Goal: Navigation & Orientation: Find specific page/section

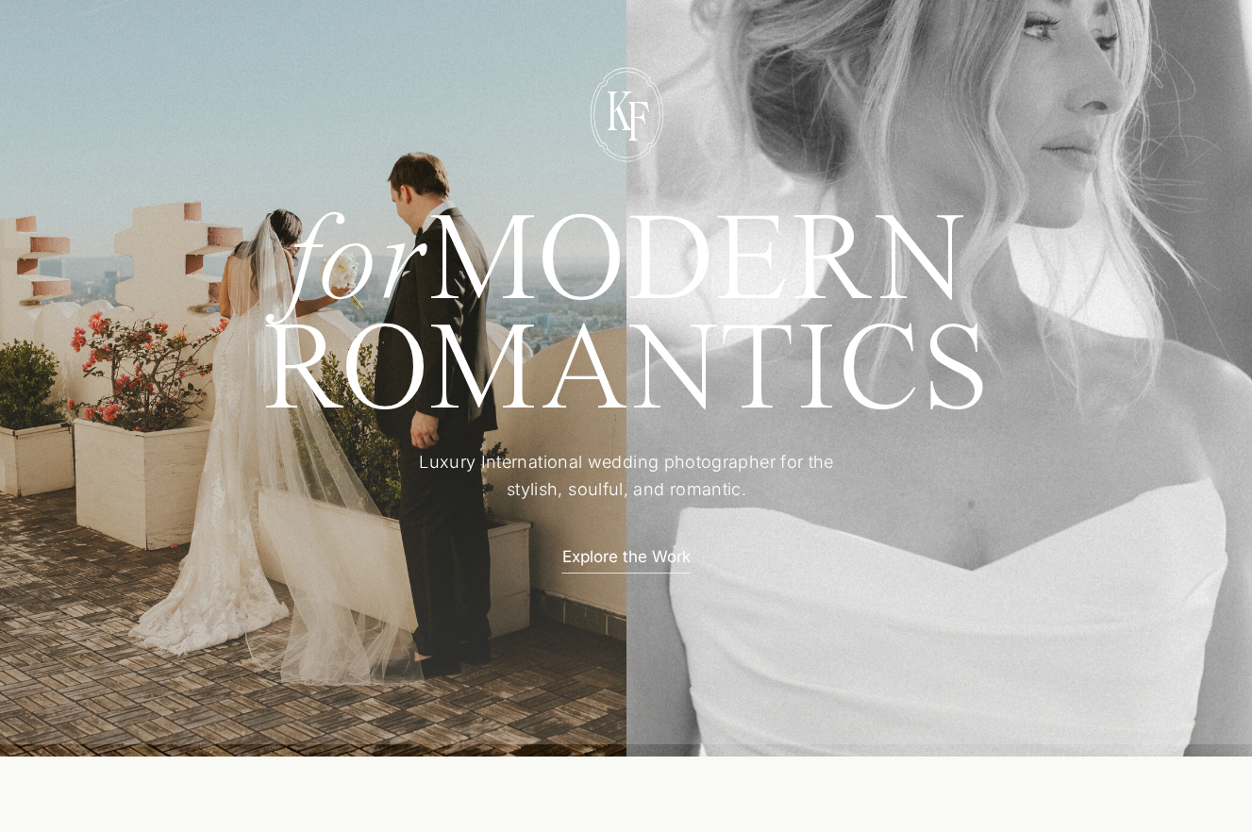
scroll to position [177, 0]
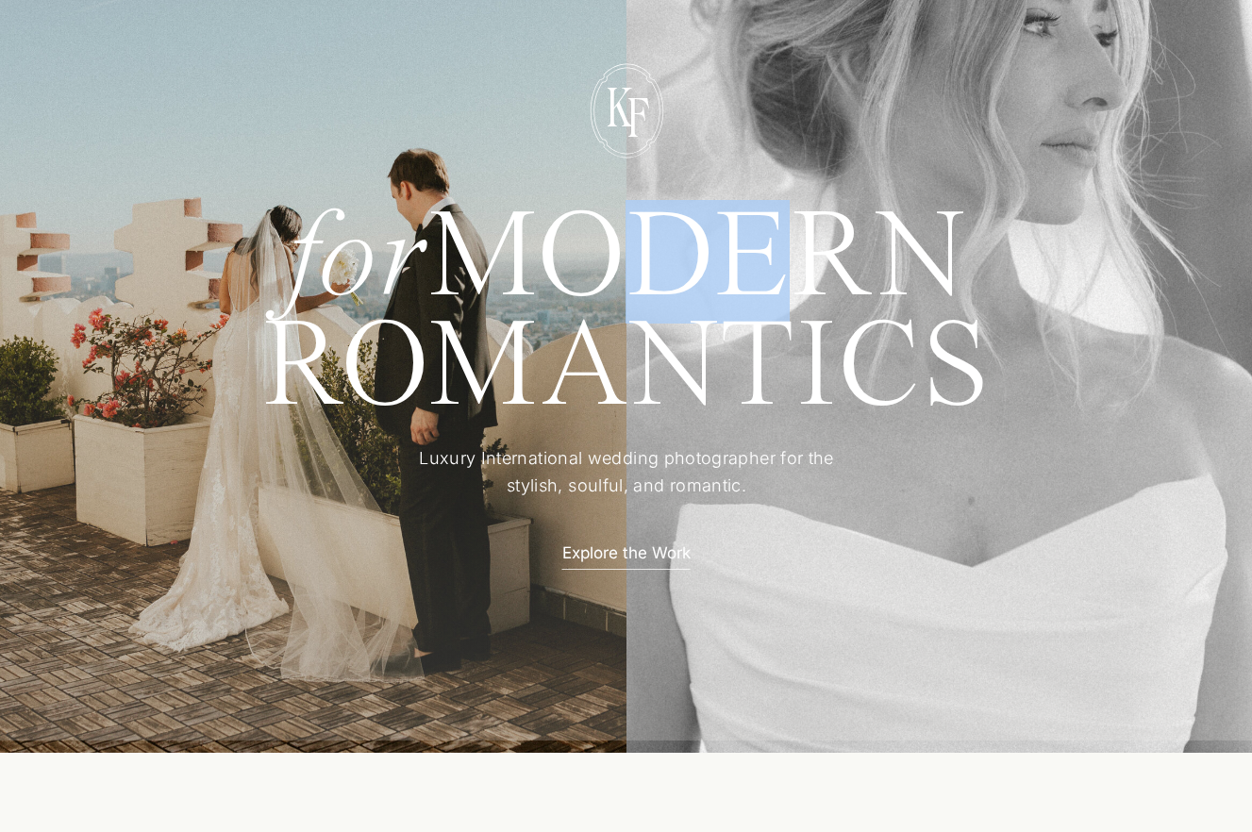
drag, startPoint x: 560, startPoint y: 259, endPoint x: 771, endPoint y: 271, distance: 210.6
click at [771, 271] on h1 "for MODERN" at bounding box center [626, 252] width 867 height 91
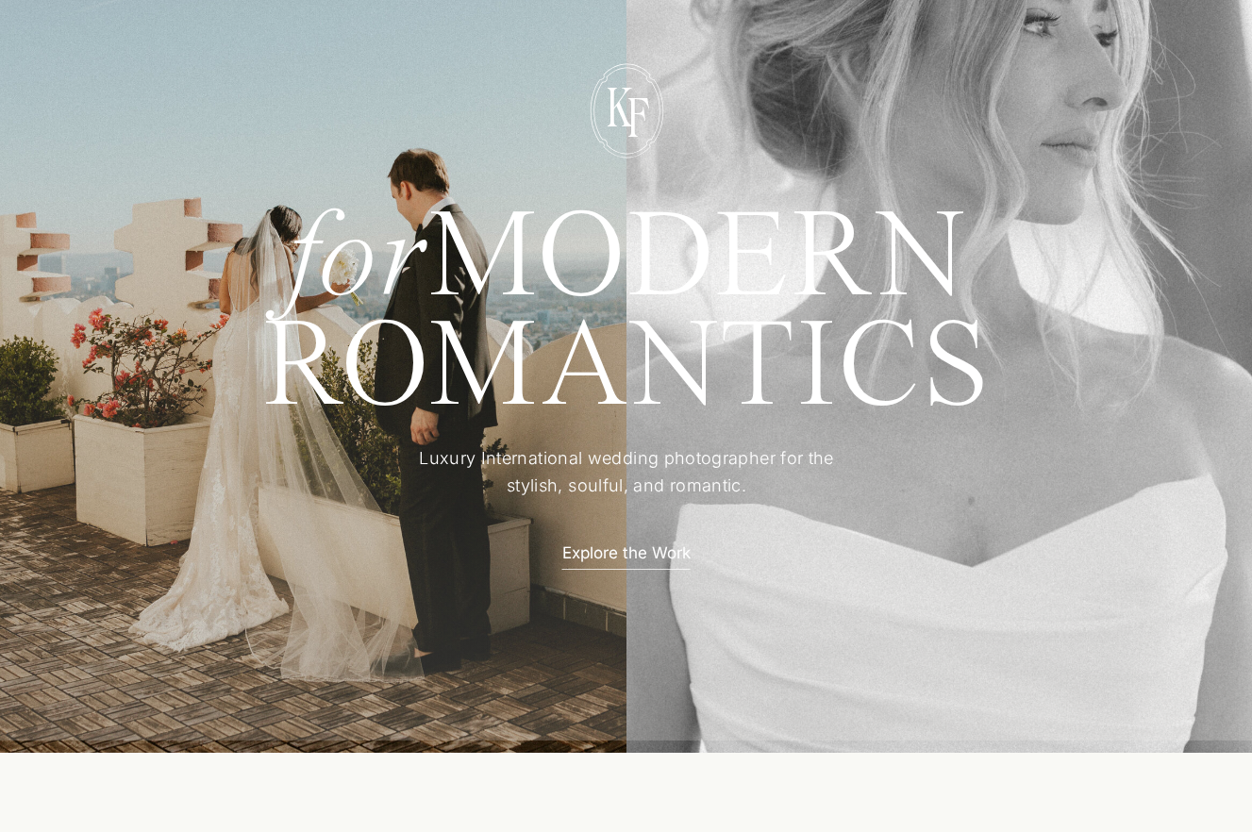
click at [488, 246] on h1 "for MODERN" at bounding box center [626, 252] width 867 height 91
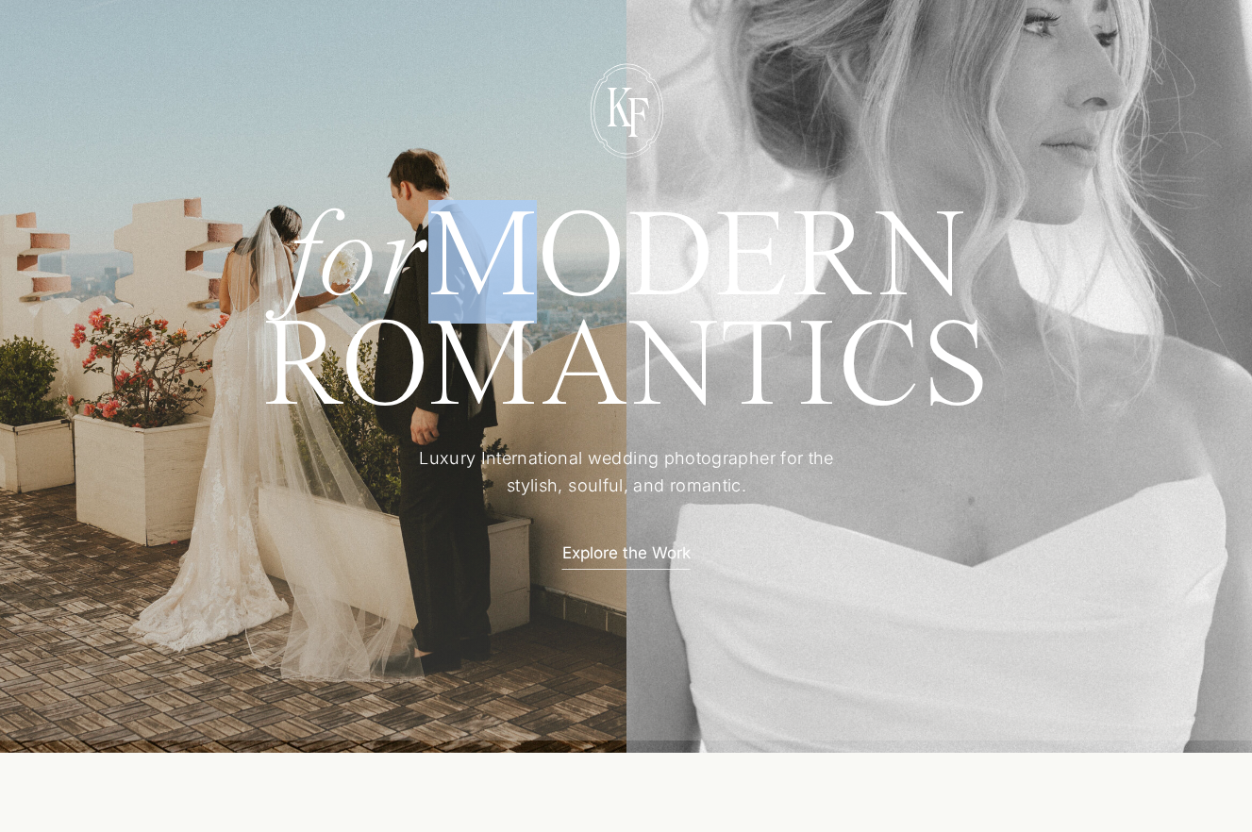
drag, startPoint x: 392, startPoint y: 268, endPoint x: 433, endPoint y: 261, distance: 41.1
click at [433, 261] on h1 "for MODERN" at bounding box center [626, 252] width 867 height 91
drag, startPoint x: 419, startPoint y: 262, endPoint x: 339, endPoint y: 257, distance: 80.4
click at [339, 257] on h1 "for MODERN" at bounding box center [626, 252] width 867 height 91
click at [419, 253] on h1 "for MODERN" at bounding box center [626, 252] width 867 height 91
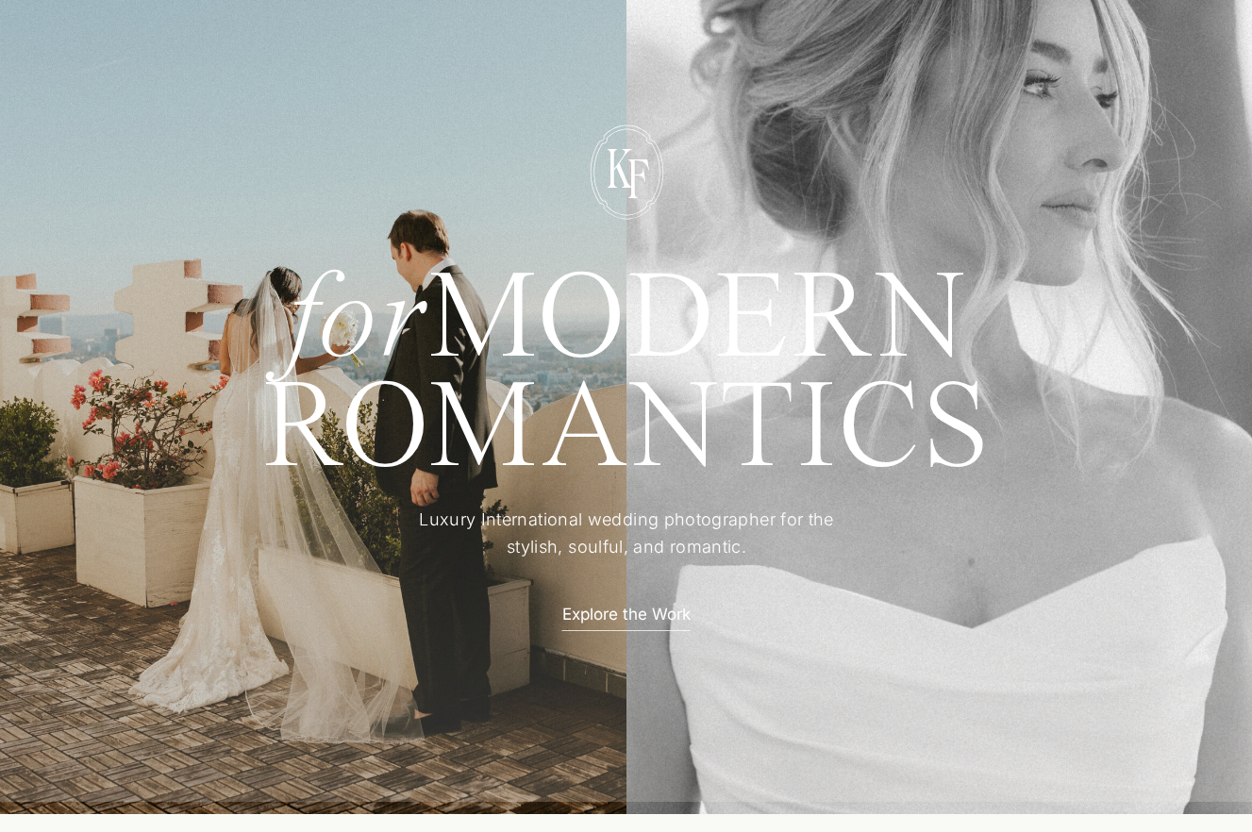
scroll to position [58, 0]
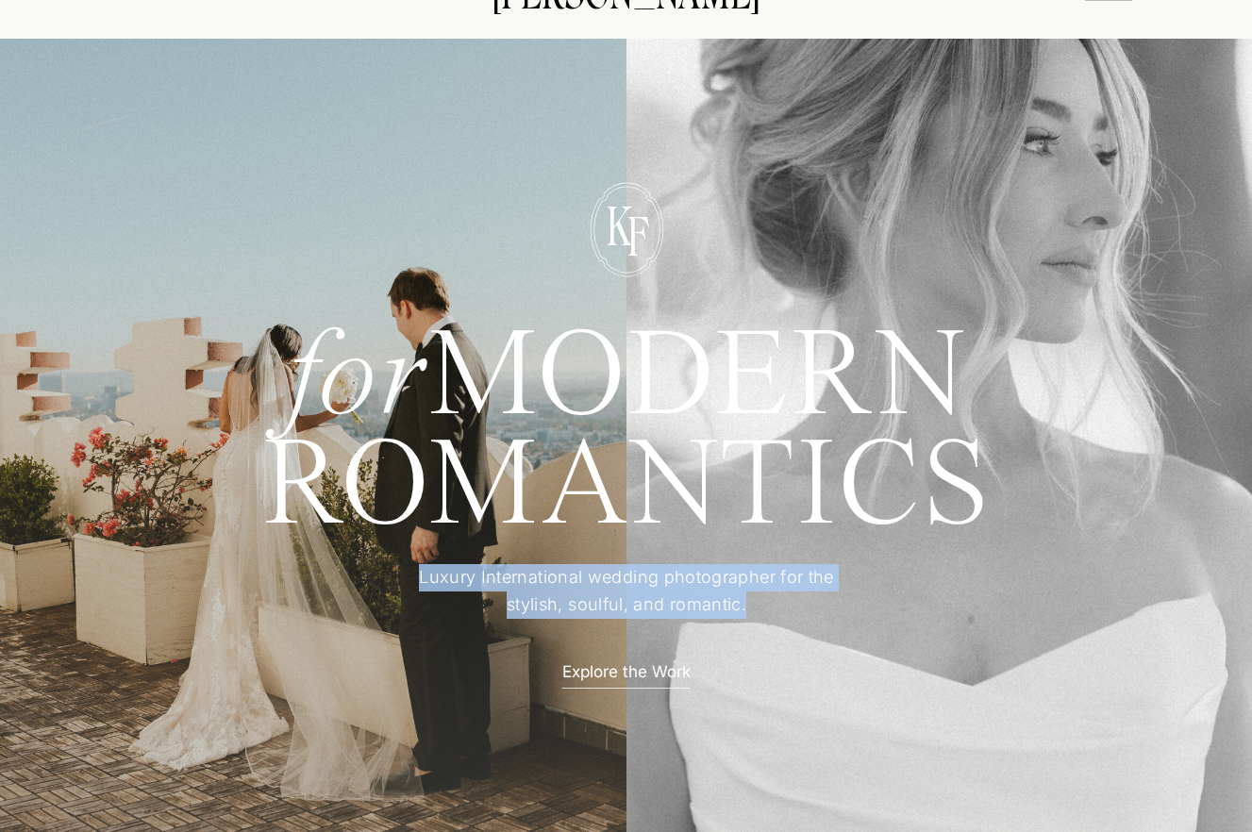
drag, startPoint x: 746, startPoint y: 603, endPoint x: 400, endPoint y: 579, distance: 347.0
click at [397, 579] on p "Luxury International wedding photographer for the stylish, soulful, and romanti…" at bounding box center [626, 592] width 471 height 56
copy p "Luxury International wedding photographer for the stylish, soulful, and romanti…"
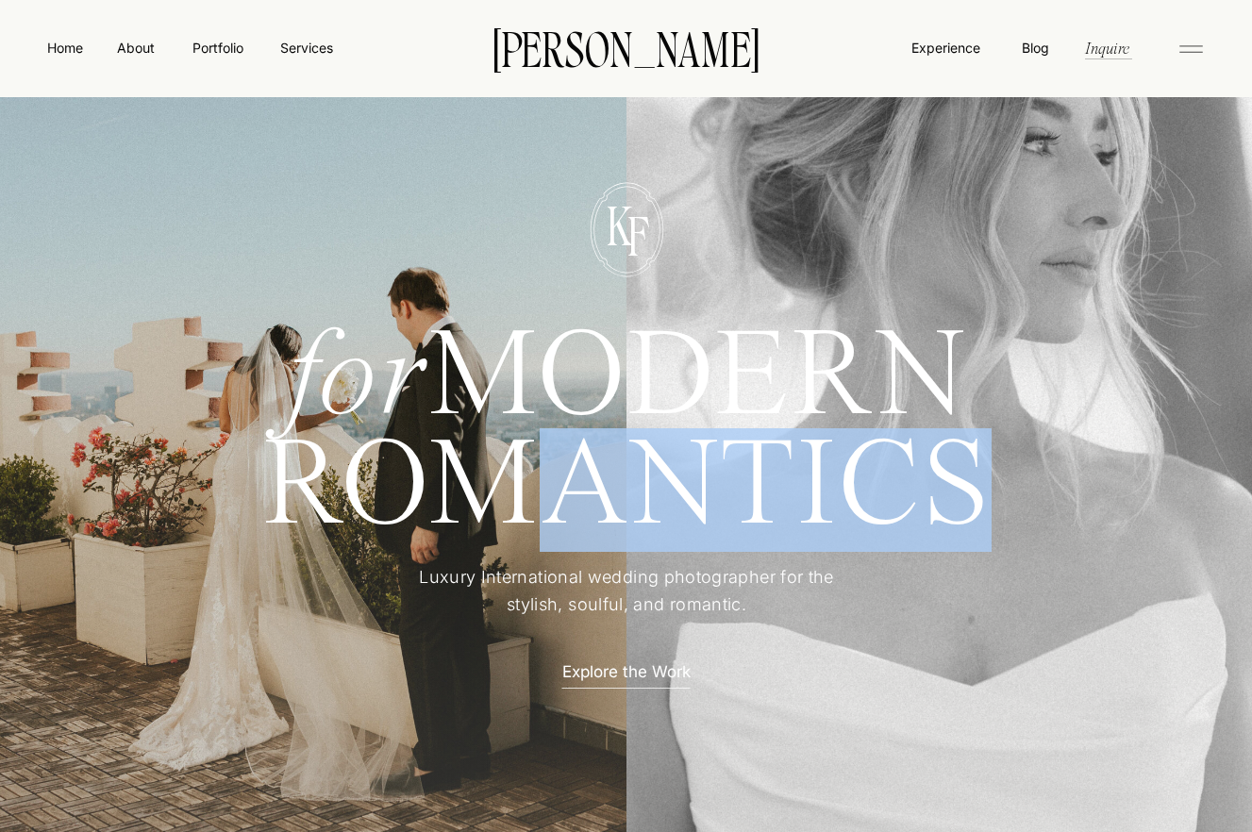
drag, startPoint x: 926, startPoint y: 472, endPoint x: 466, endPoint y: 464, distance: 460.4
click at [466, 464] on h1 "ROMANTICS" at bounding box center [626, 486] width 867 height 103
click at [842, 468] on h1 "ROMANTICS" at bounding box center [626, 486] width 867 height 103
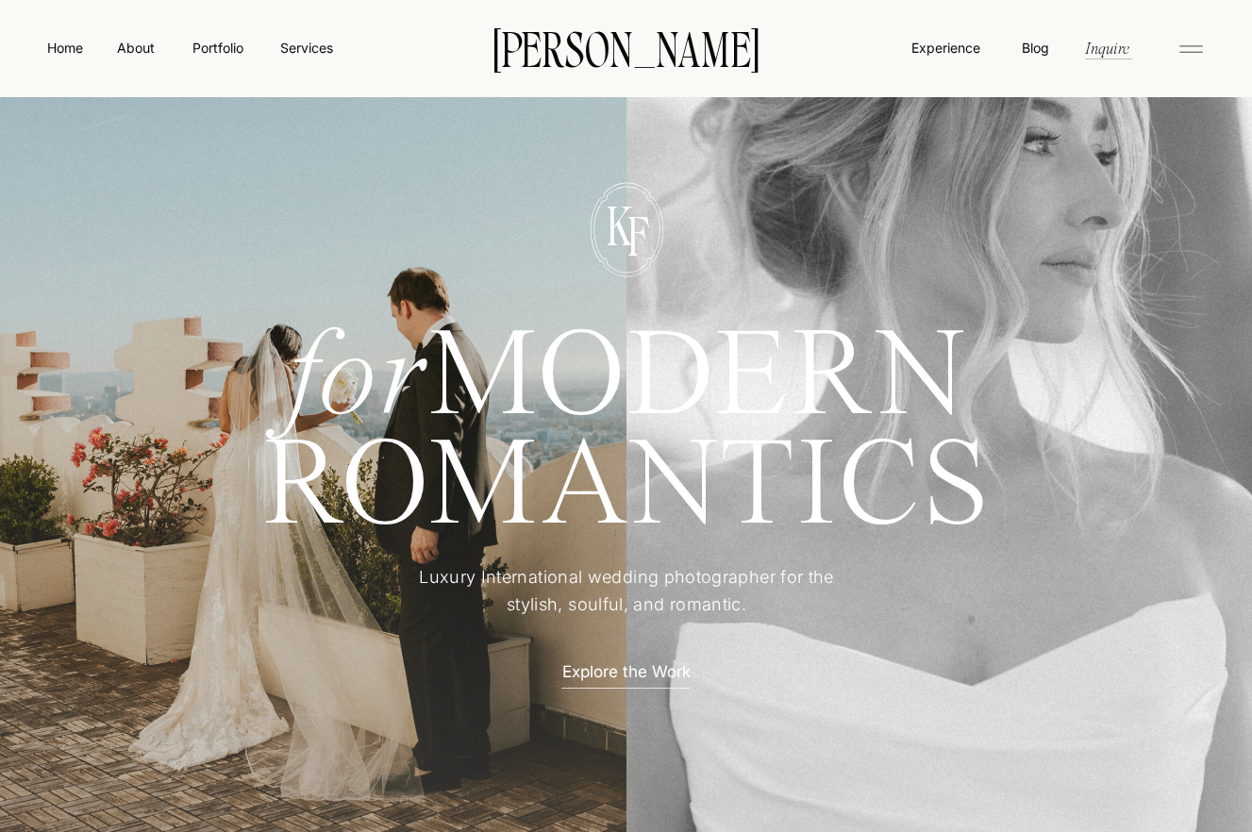
click at [591, 585] on p "Luxury International wedding photographer for the stylish, soulful, and romanti…" at bounding box center [626, 592] width 471 height 56
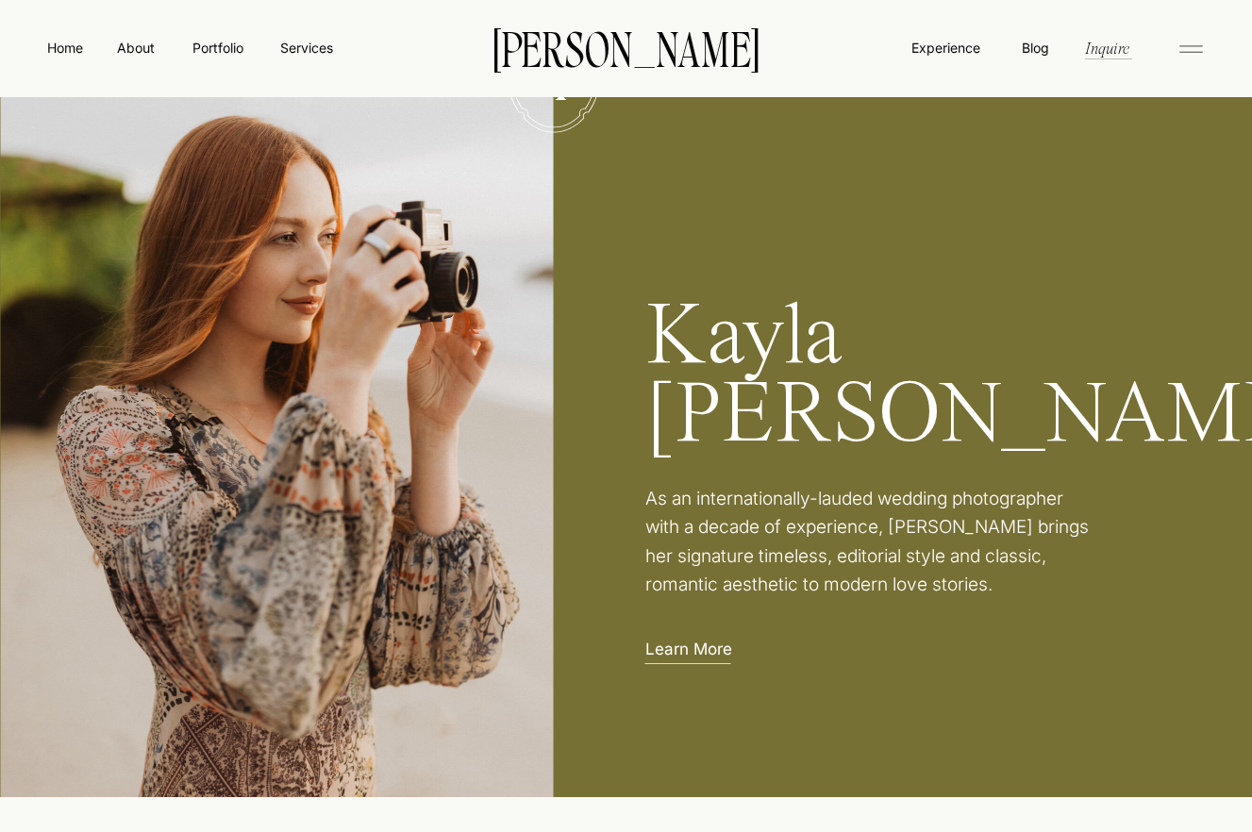
scroll to position [3083, 0]
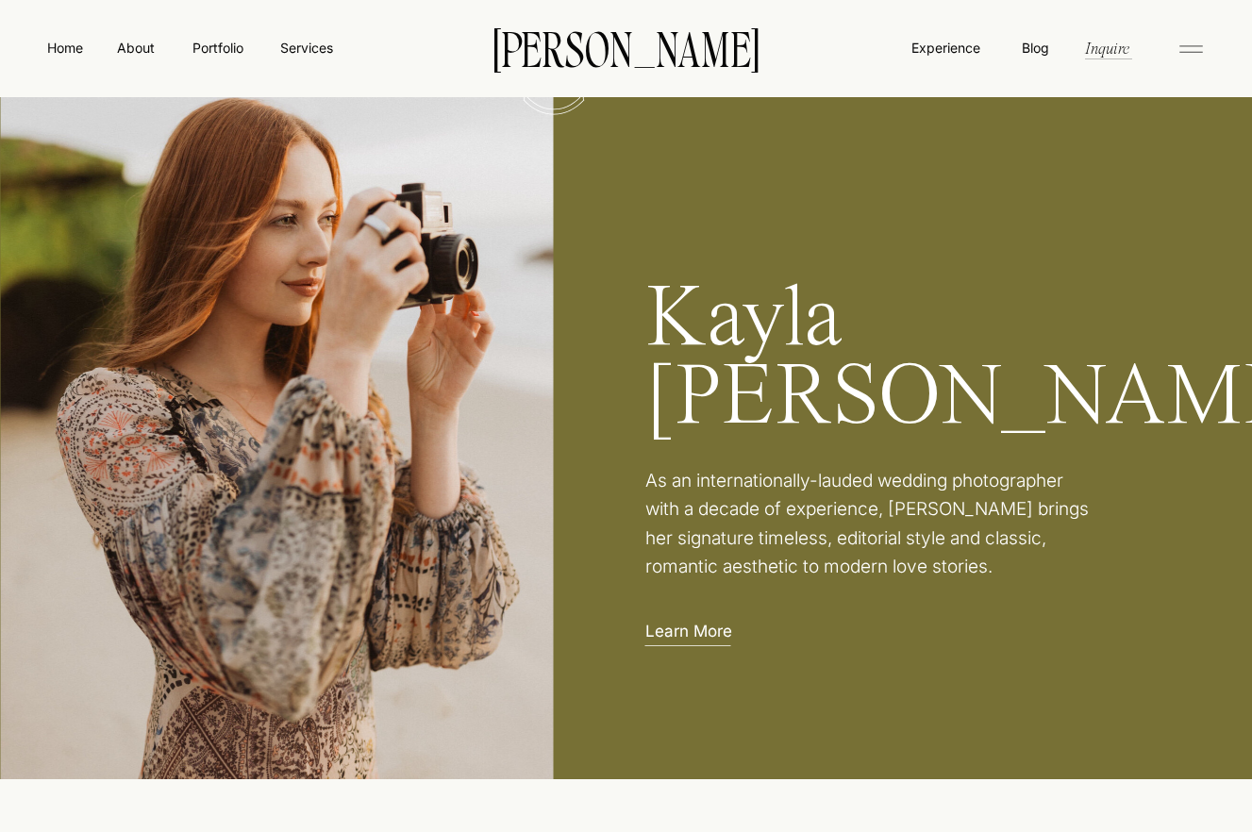
click at [479, 314] on div at bounding box center [277, 354] width 554 height 849
click at [833, 318] on h2 "[PERSON_NAME]" at bounding box center [862, 363] width 434 height 160
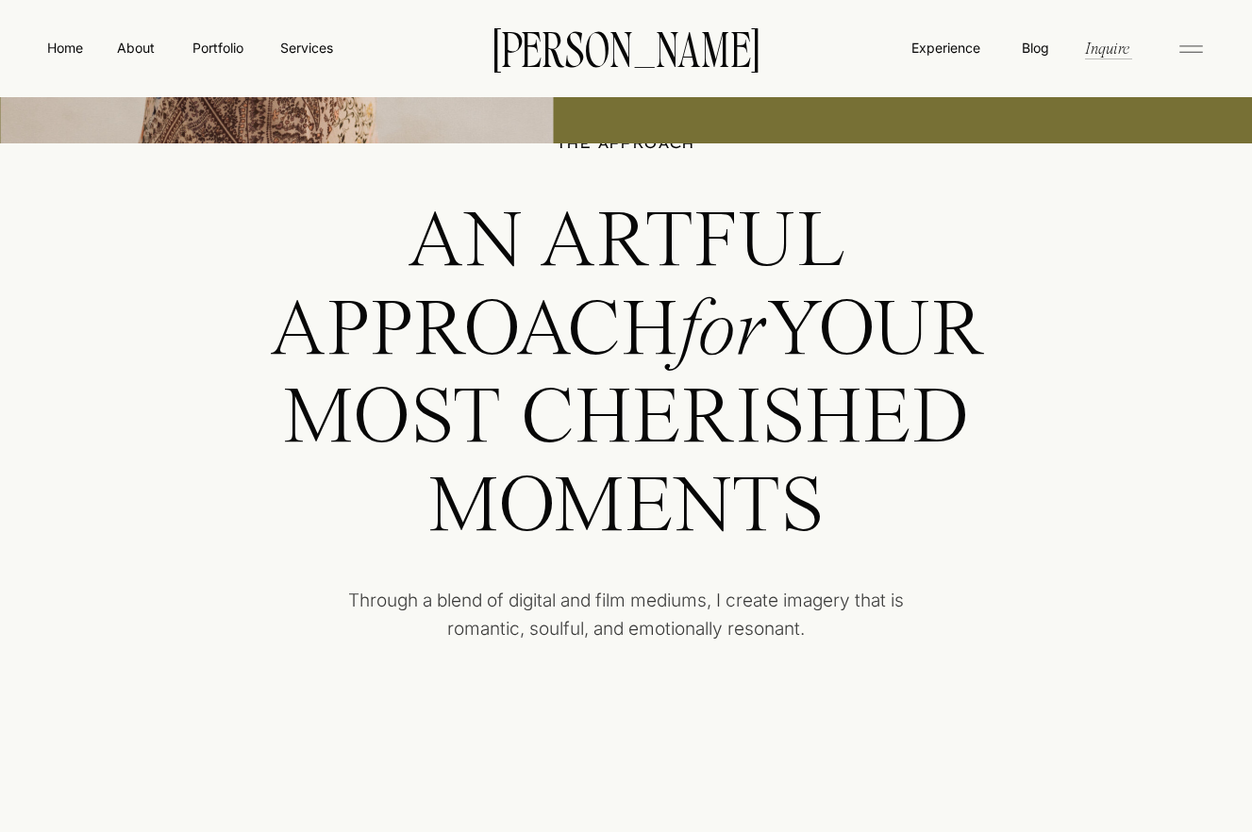
scroll to position [3872, 0]
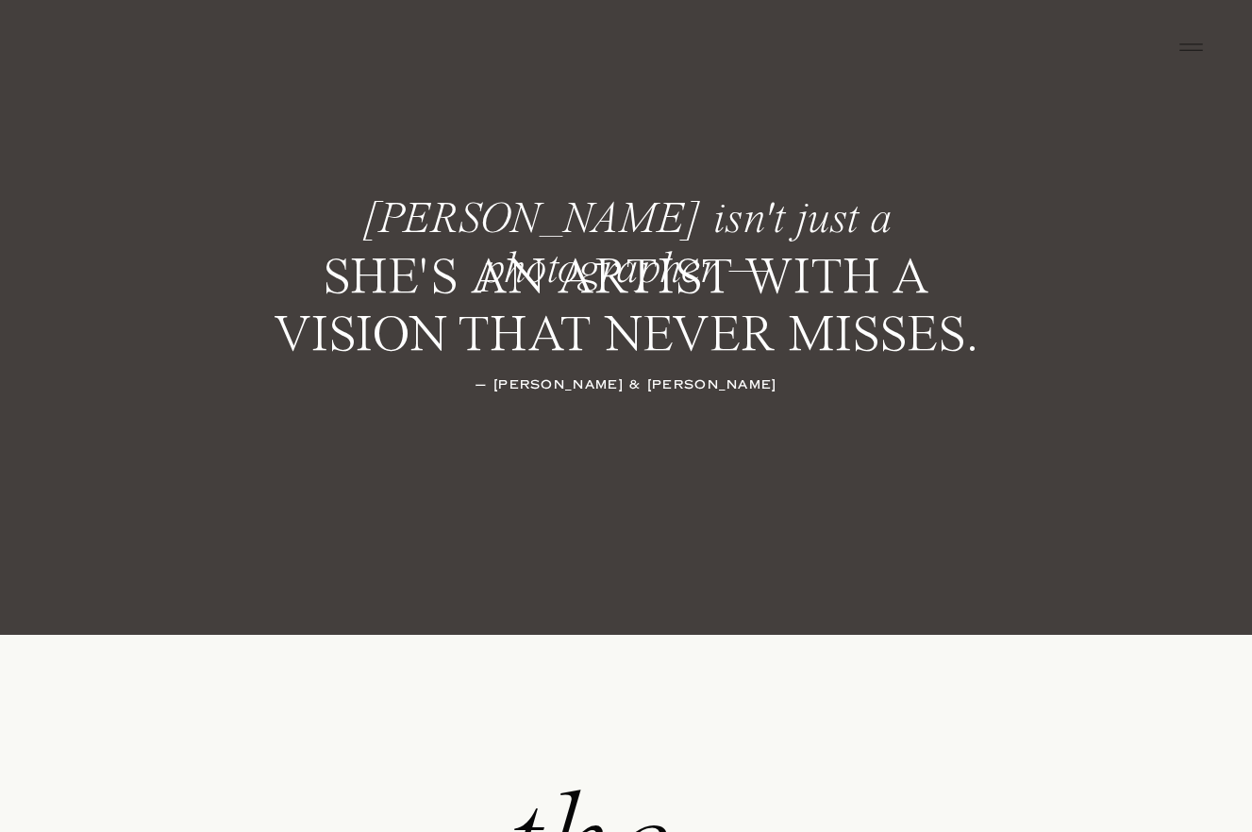
scroll to position [2708, 0]
